Goal: Task Accomplishment & Management: Use online tool/utility

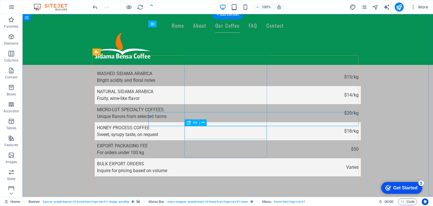
scroll to position [959, 0]
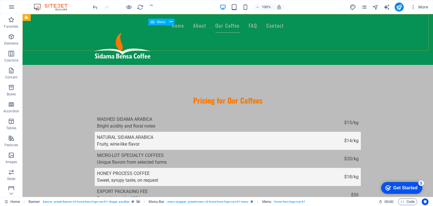
click at [311, 33] on nav "Home About Our Coffee FAQ Contact" at bounding box center [228, 26] width 266 height 14
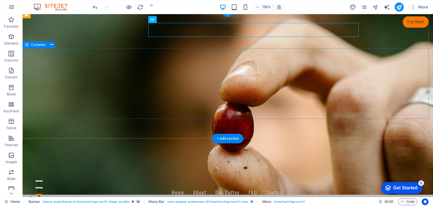
scroll to position [0, 0]
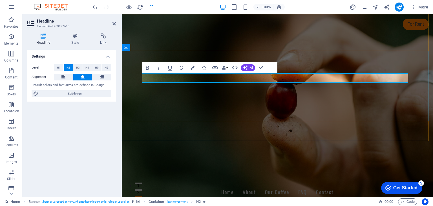
drag, startPoint x: 351, startPoint y: 149, endPoint x: 450, endPoint y: 148, distance: 99.3
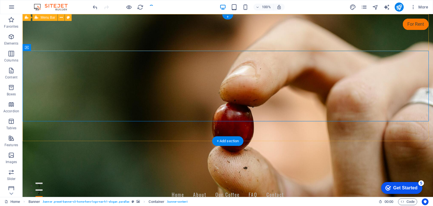
click at [416, 183] on div "Home About Our Coffee FAQ Contact" at bounding box center [228, 208] width 411 height 51
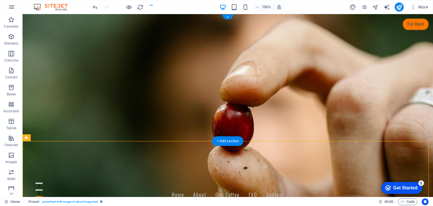
click at [373, 132] on figure at bounding box center [228, 105] width 411 height 183
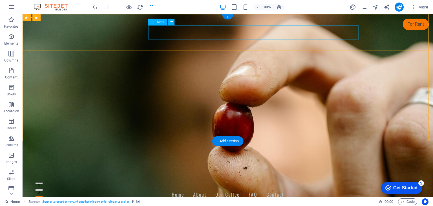
click at [254, 188] on nav "Home About Our Coffee FAQ Contact" at bounding box center [228, 195] width 266 height 14
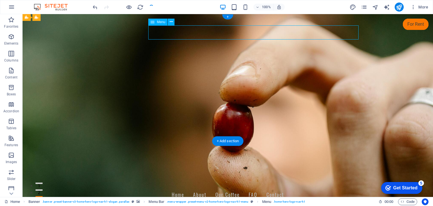
click at [298, 188] on nav "Home About Our Coffee FAQ Contact" at bounding box center [228, 195] width 266 height 14
select select
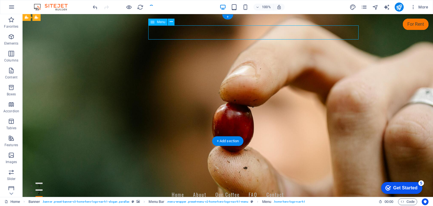
select select
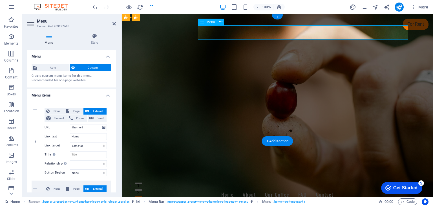
click at [350, 188] on nav "Home About Our Coffee FAQ Contact" at bounding box center [277, 195] width 266 height 14
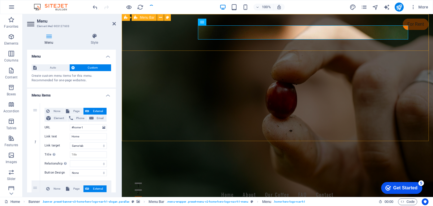
click at [416, 183] on div "Home About Our Coffee FAQ Contact" at bounding box center [277, 208] width 311 height 51
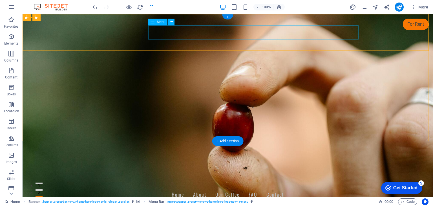
click at [224, 188] on nav "Home About Our Coffee FAQ Contact" at bounding box center [228, 195] width 266 height 14
click at [249, 188] on nav "Home About Our Coffee FAQ Contact" at bounding box center [228, 195] width 266 height 14
